Goal: Check status: Check status

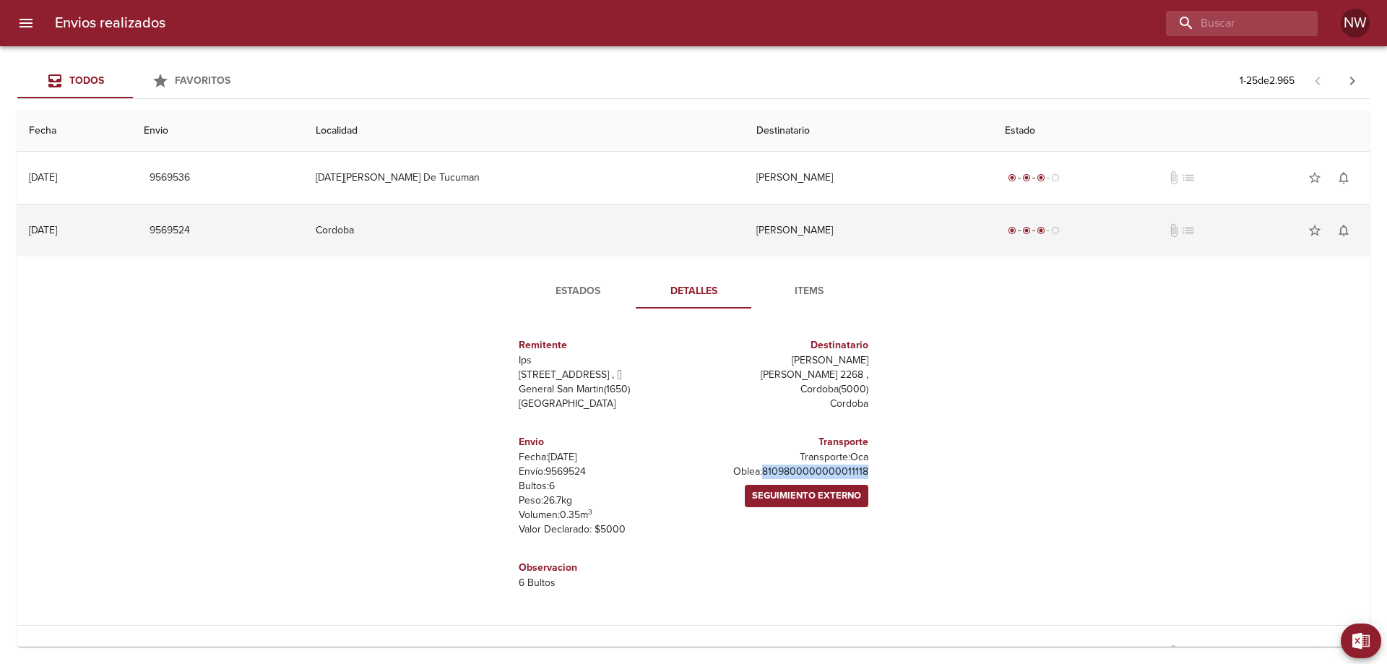
click at [777, 242] on td "[PERSON_NAME]" at bounding box center [869, 230] width 249 height 52
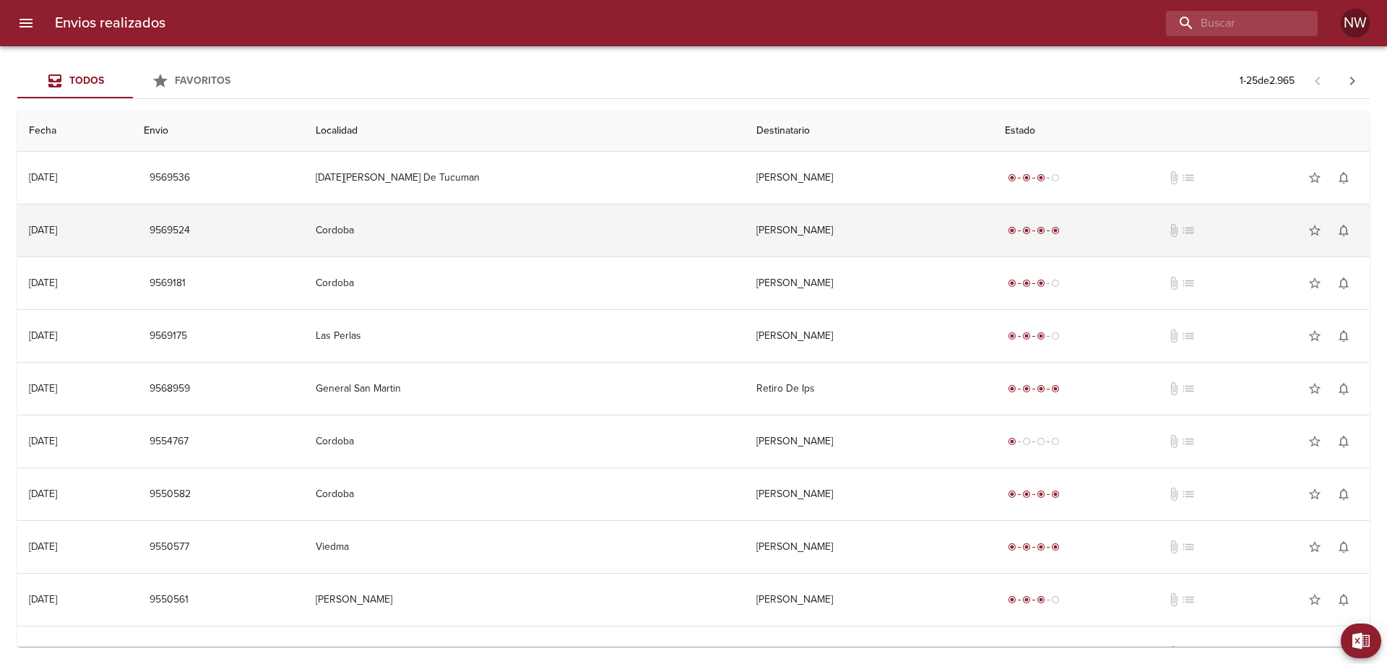
click at [918, 249] on td "[PERSON_NAME]" at bounding box center [869, 230] width 249 height 52
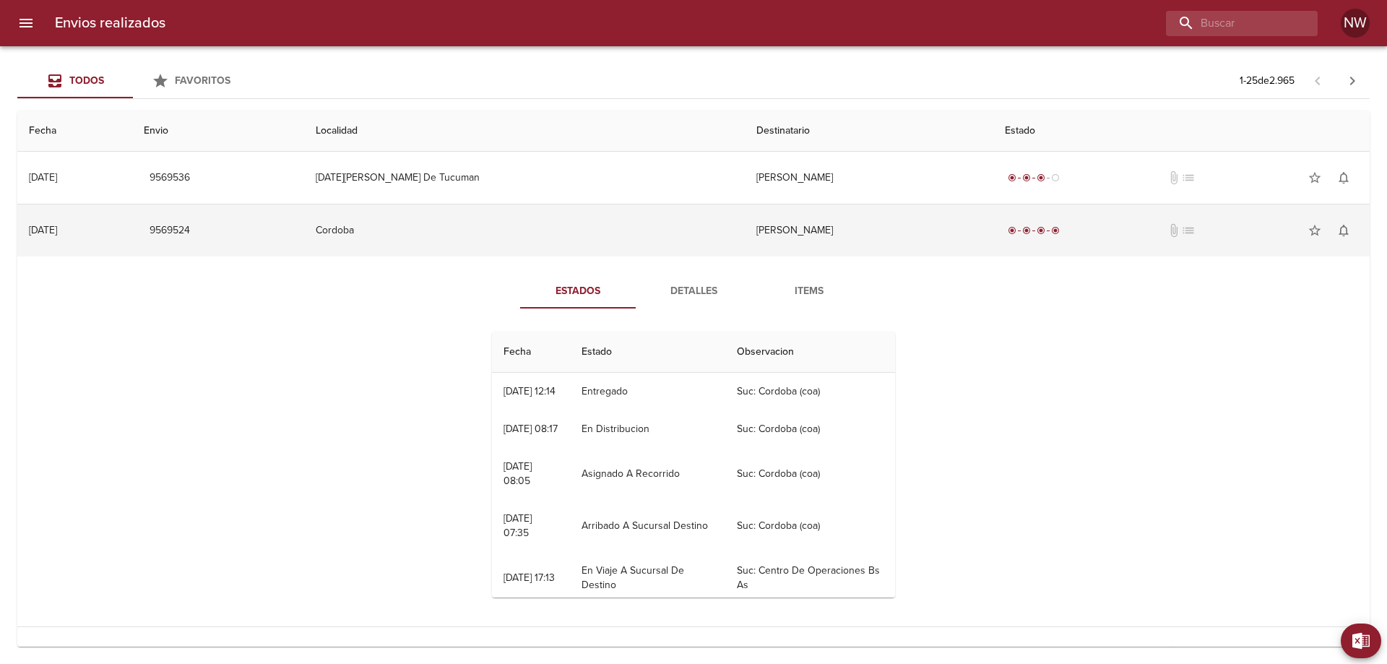
click at [745, 244] on td "[PERSON_NAME]" at bounding box center [869, 230] width 249 height 52
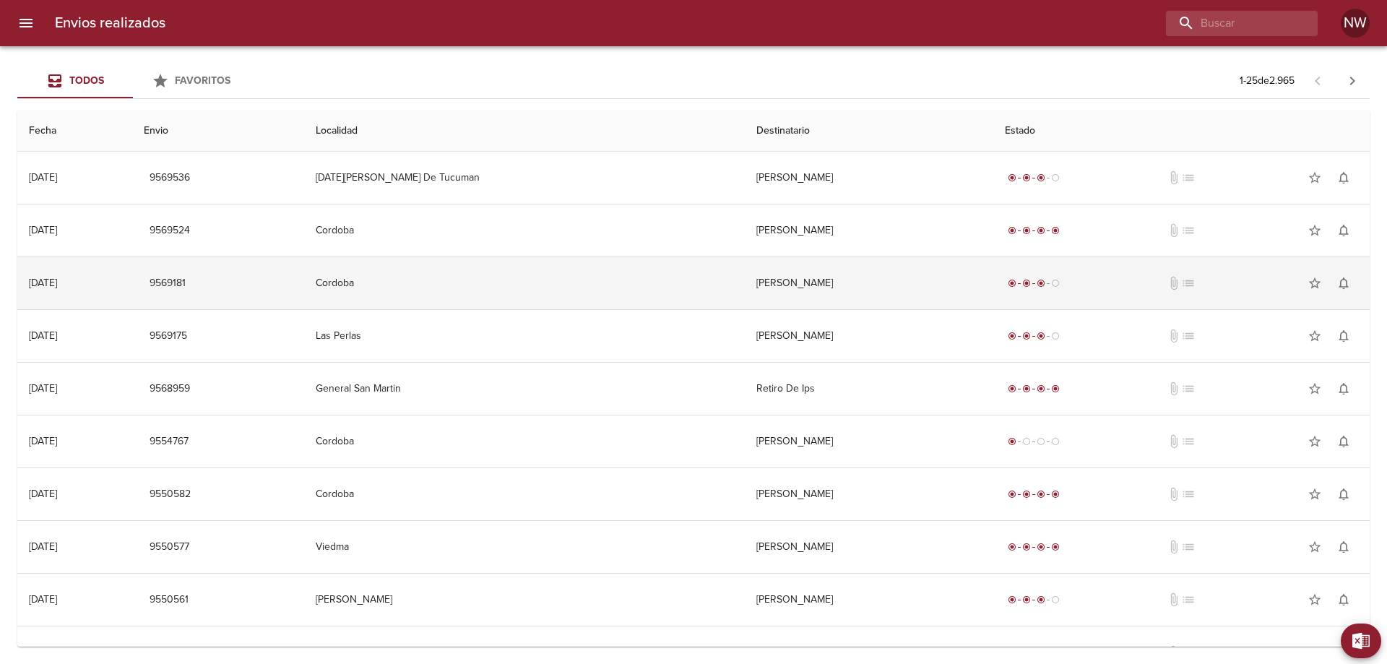
click at [745, 309] on td "[PERSON_NAME]" at bounding box center [869, 283] width 249 height 52
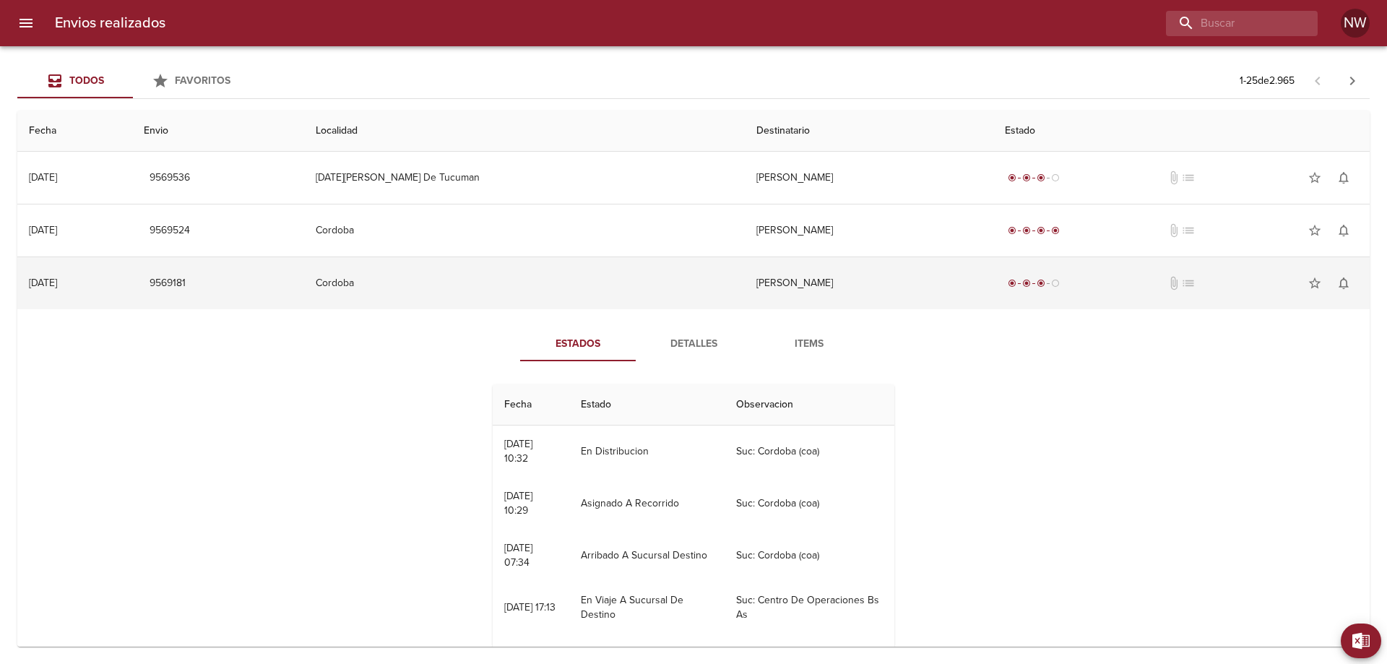
click at [745, 309] on td "[PERSON_NAME]" at bounding box center [869, 283] width 249 height 52
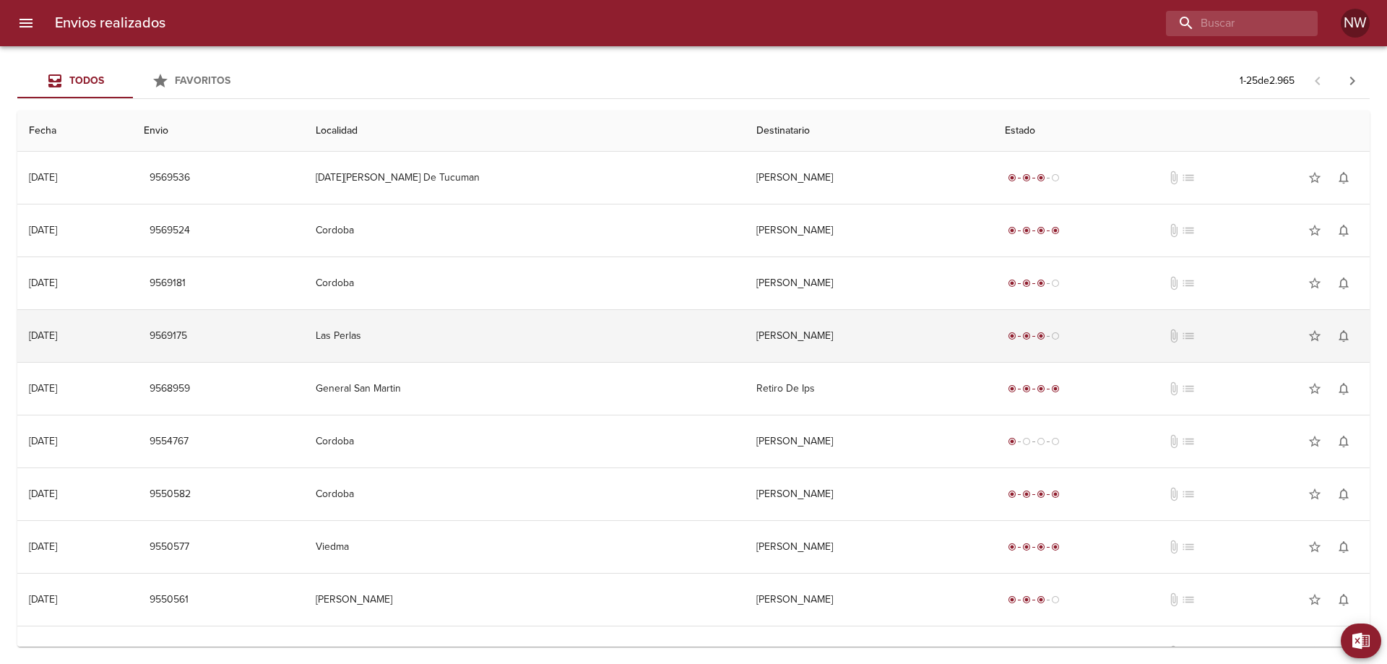
click at [745, 358] on td "[PERSON_NAME]" at bounding box center [869, 336] width 249 height 52
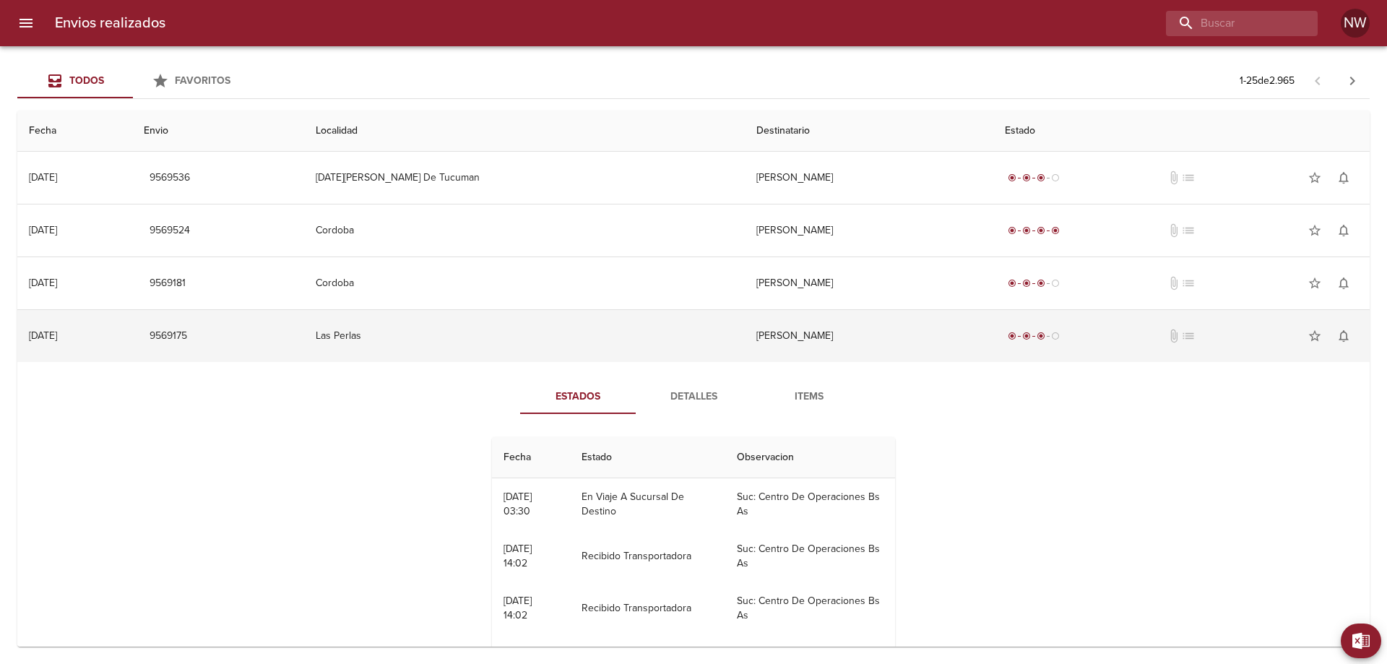
click at [745, 358] on td "[PERSON_NAME]" at bounding box center [869, 336] width 249 height 52
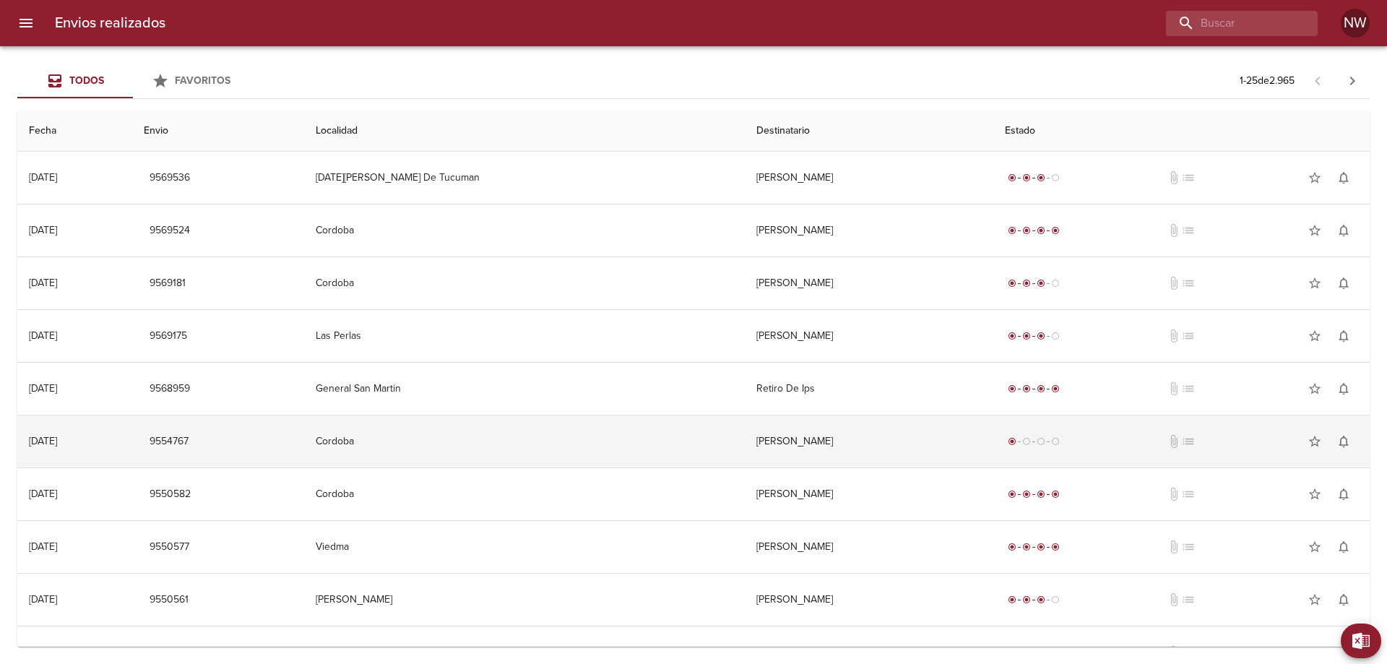
click at [745, 434] on td "[PERSON_NAME]" at bounding box center [869, 441] width 249 height 52
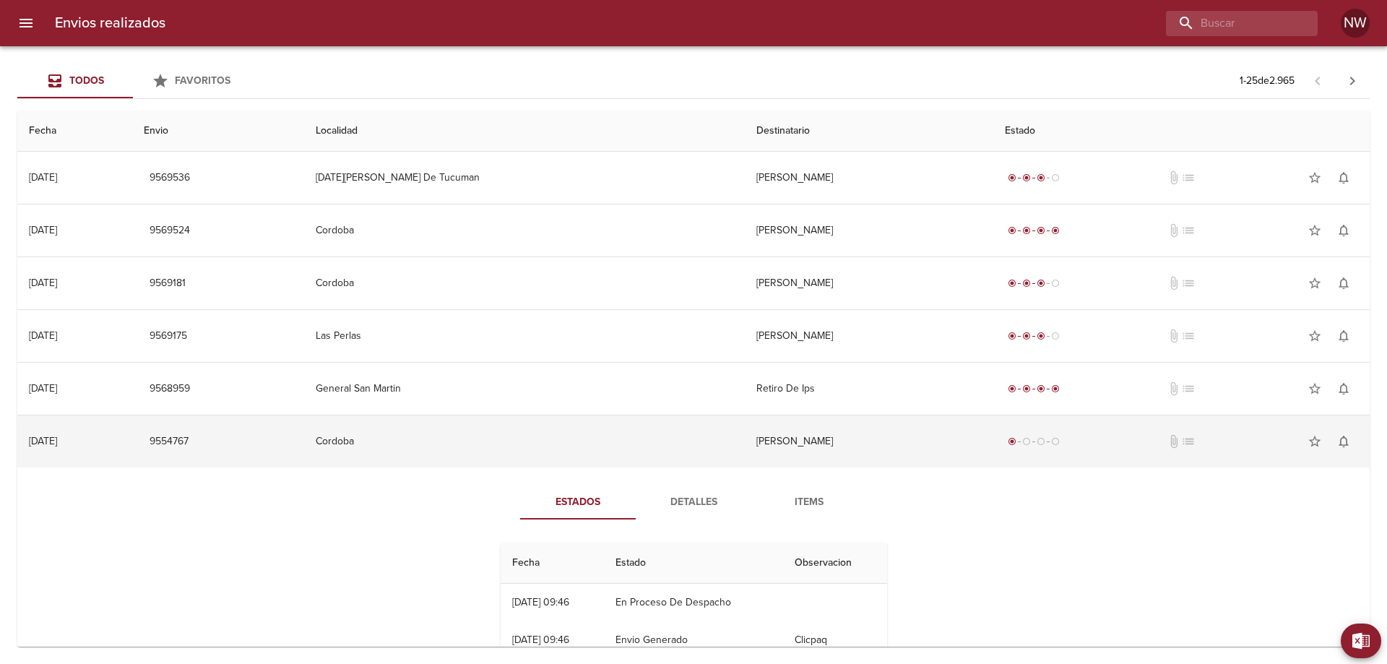
click at [745, 457] on td "[PERSON_NAME]" at bounding box center [869, 441] width 249 height 52
